Goal: Task Accomplishment & Management: Use online tool/utility

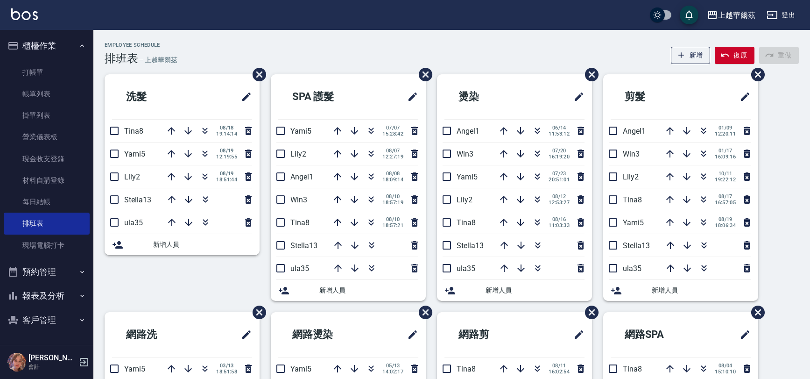
scroll to position [3, 0]
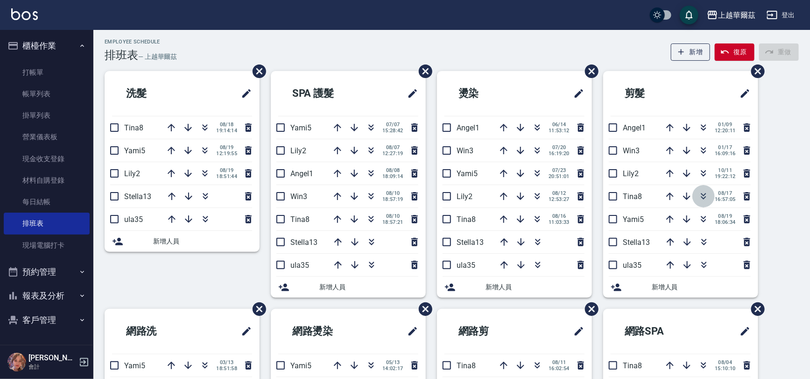
click at [705, 196] on icon "button" at bounding box center [703, 196] width 11 height 11
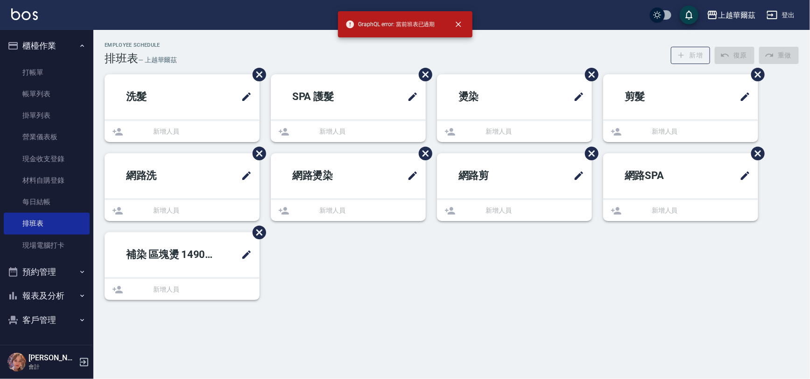
scroll to position [0, 0]
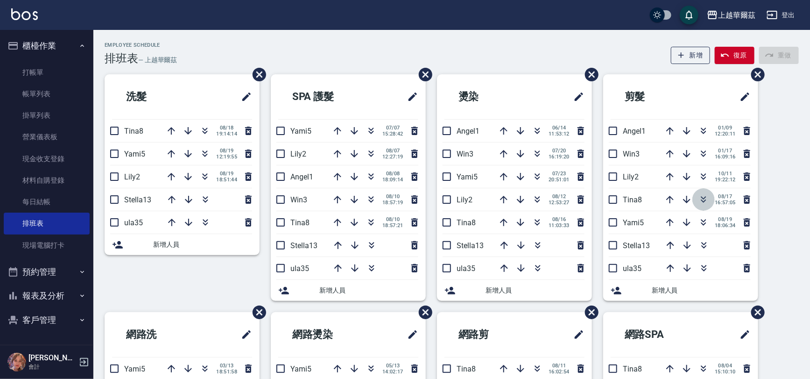
click at [697, 199] on button "button" at bounding box center [704, 199] width 22 height 22
click at [56, 74] on link "打帳單" at bounding box center [47, 72] width 86 height 21
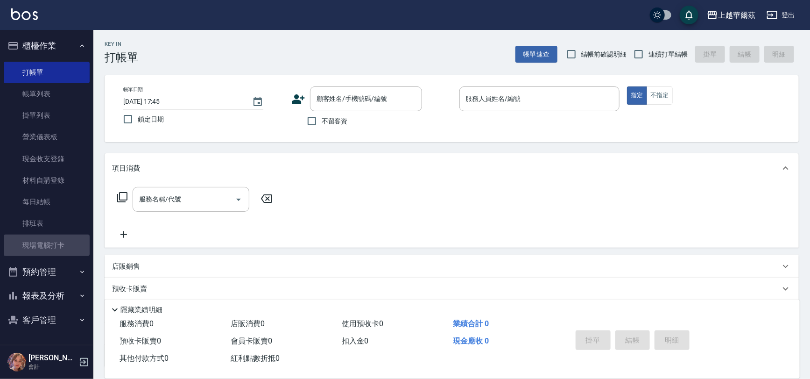
drag, startPoint x: 70, startPoint y: 245, endPoint x: 58, endPoint y: 259, distance: 18.9
click at [71, 243] on link "現場電腦打卡" at bounding box center [47, 244] width 86 height 21
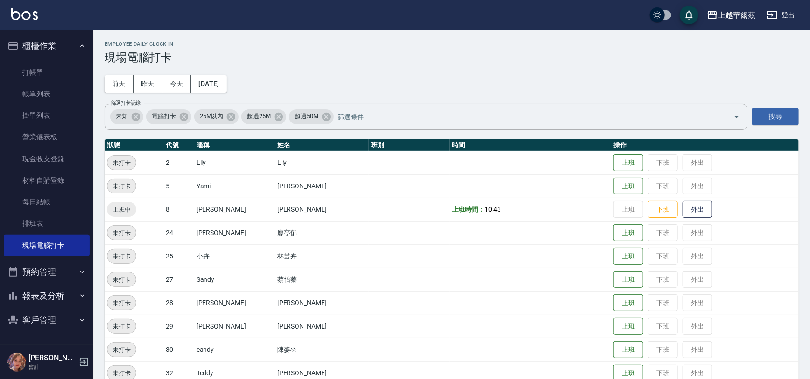
click at [304, 183] on td "[PERSON_NAME]" at bounding box center [322, 185] width 94 height 23
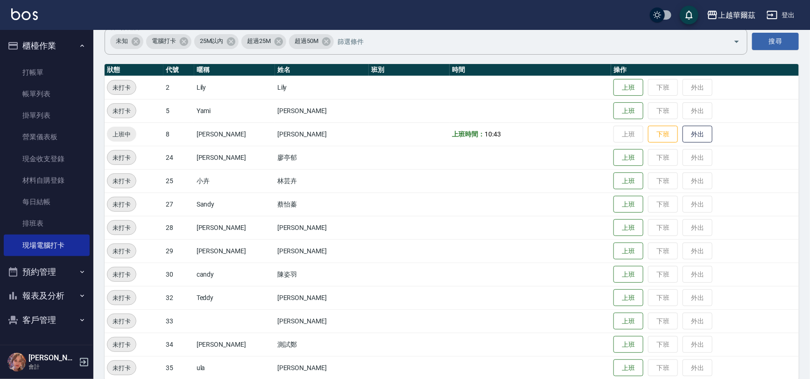
scroll to position [87, 0]
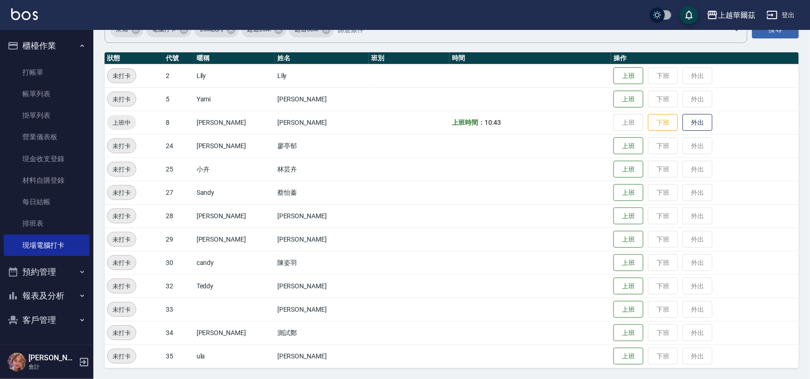
click at [369, 342] on td at bounding box center [409, 332] width 81 height 23
